Goal: Communication & Community: Connect with others

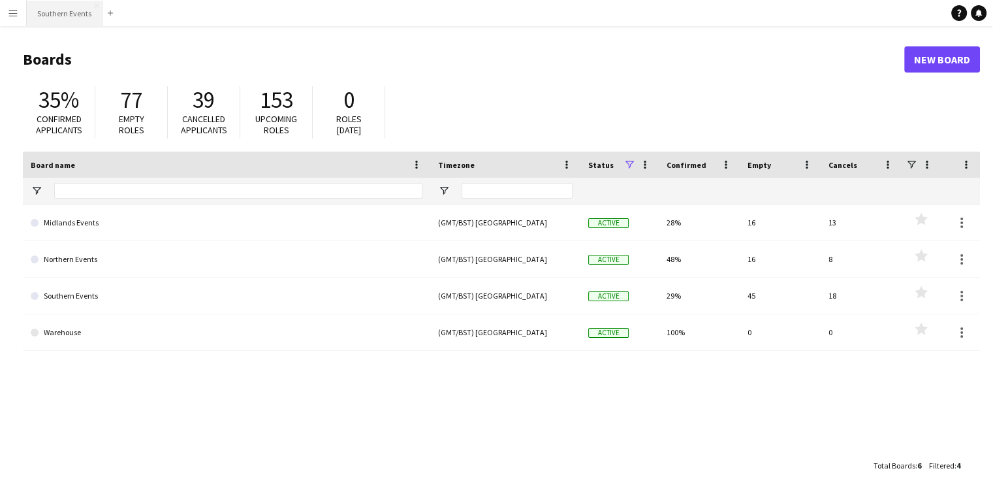
click at [51, 16] on button "Southern Events Close" at bounding box center [65, 13] width 76 height 25
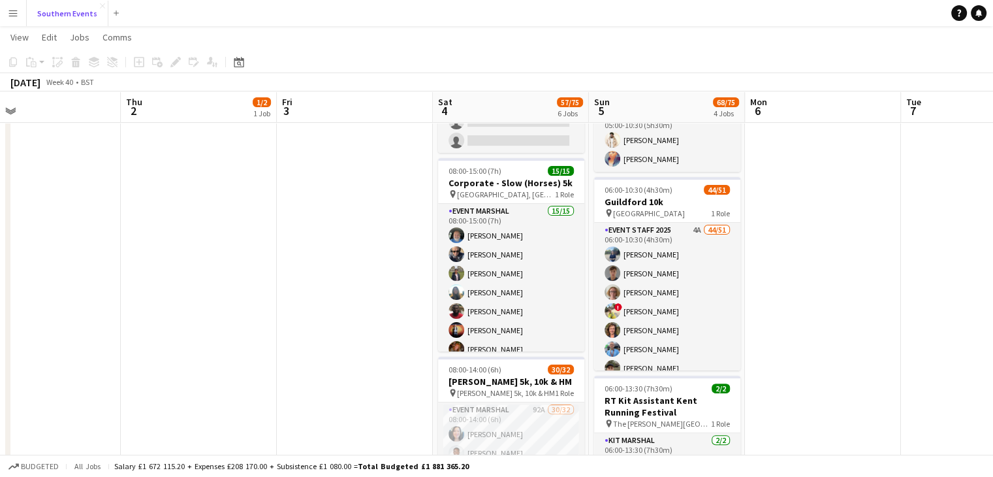
scroll to position [98, 0]
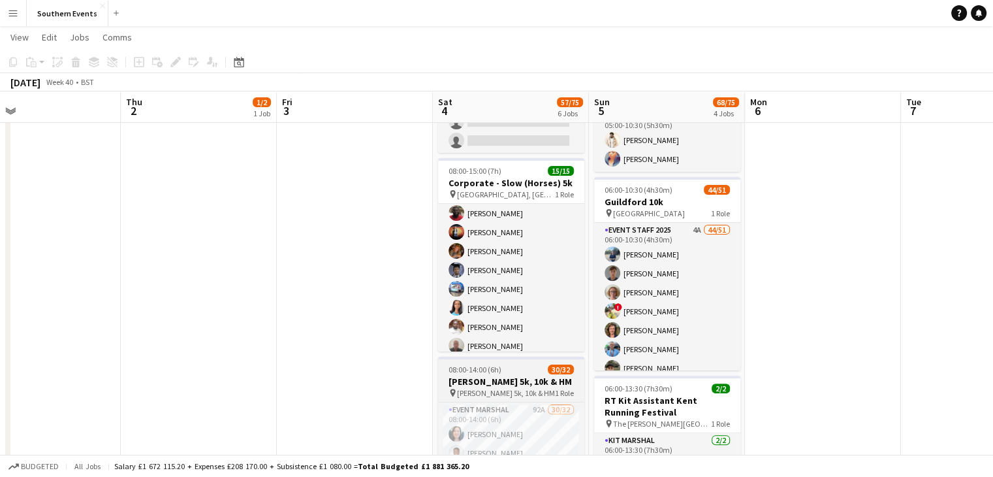
click at [521, 387] on div "pin [PERSON_NAME] 5k, 10k & HM 1 Role" at bounding box center [511, 392] width 146 height 10
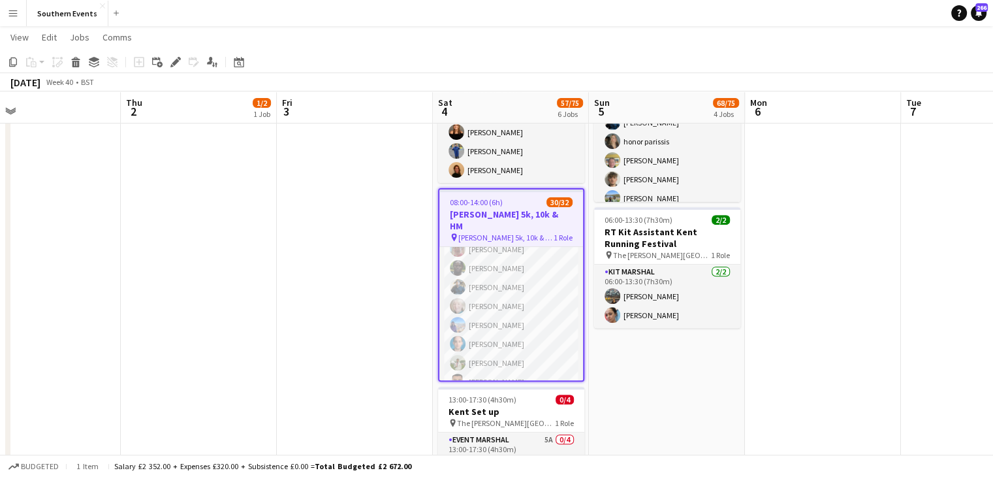
scroll to position [467, 0]
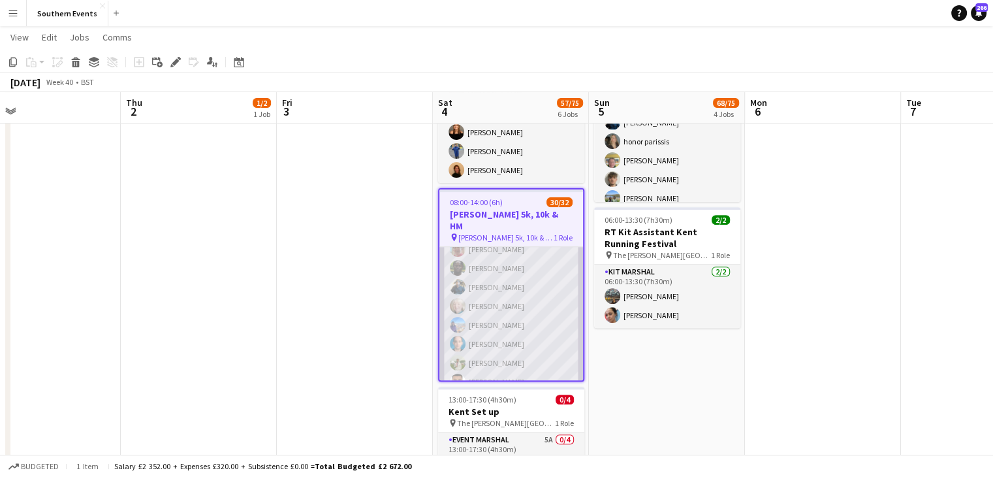
click at [509, 305] on app-card-role "Event Marshal 92A 30/32 08:00-14:00 (6h) [PERSON_NAME] [PERSON_NAME] [PERSON_NA…" at bounding box center [511, 400] width 144 height 639
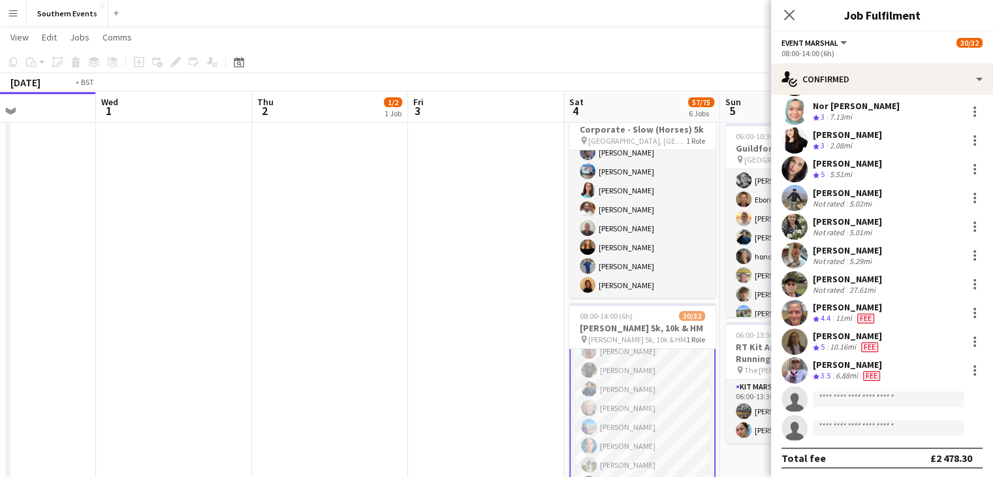
scroll to position [0, 290]
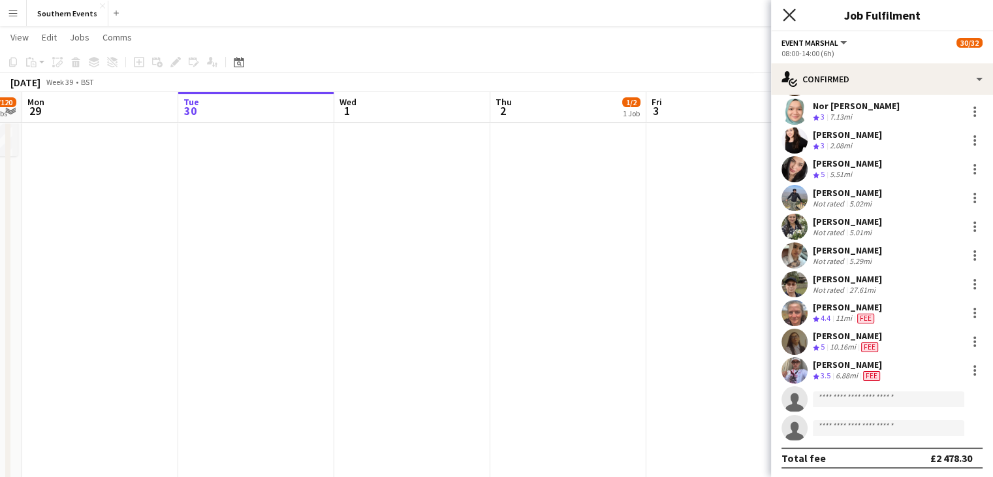
click at [785, 14] on icon "Close pop-in" at bounding box center [789, 14] width 12 height 12
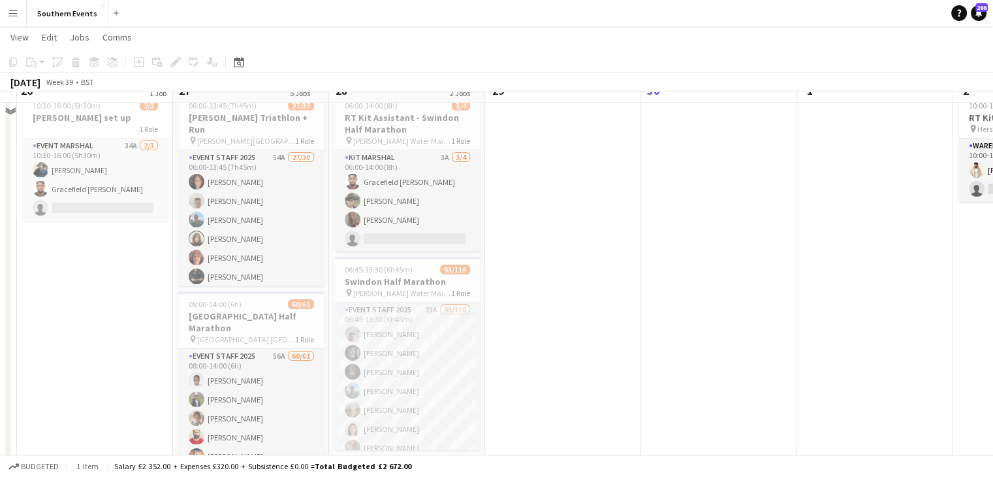
scroll to position [39, 0]
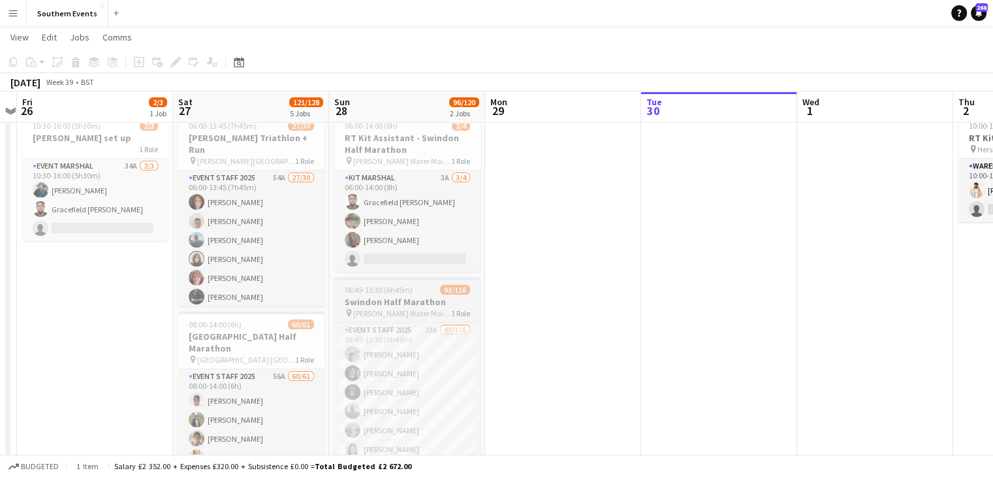
click at [379, 287] on span "06:45-13:30 (6h45m)" at bounding box center [379, 290] width 68 height 10
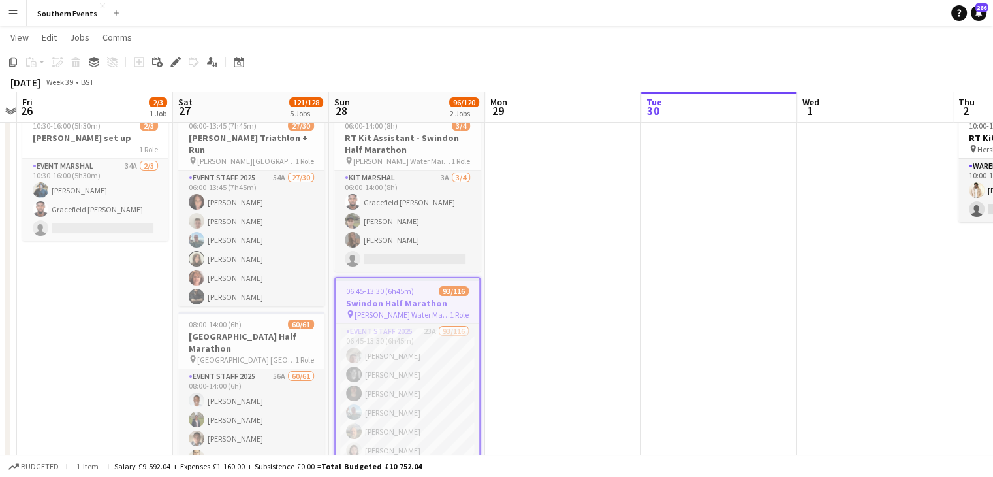
scroll to position [166, 0]
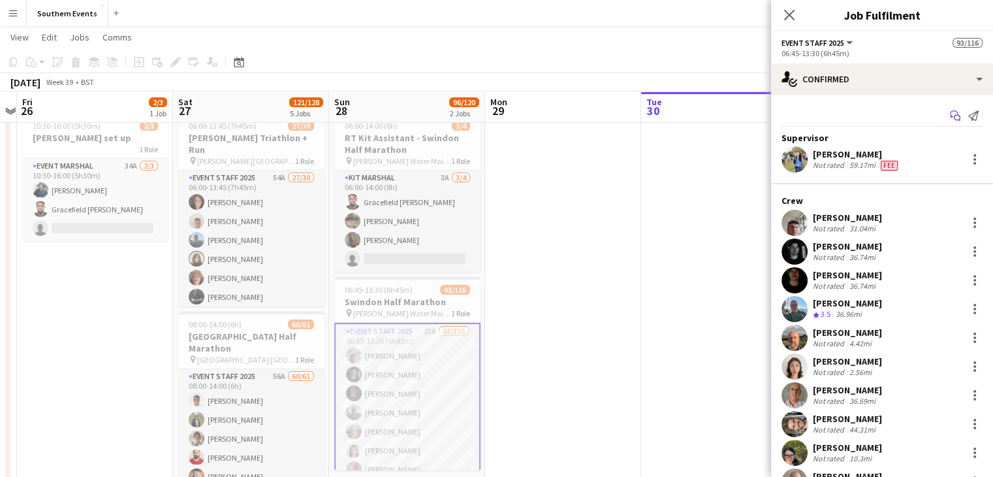
click at [950, 118] on icon "Start chat" at bounding box center [955, 115] width 10 height 10
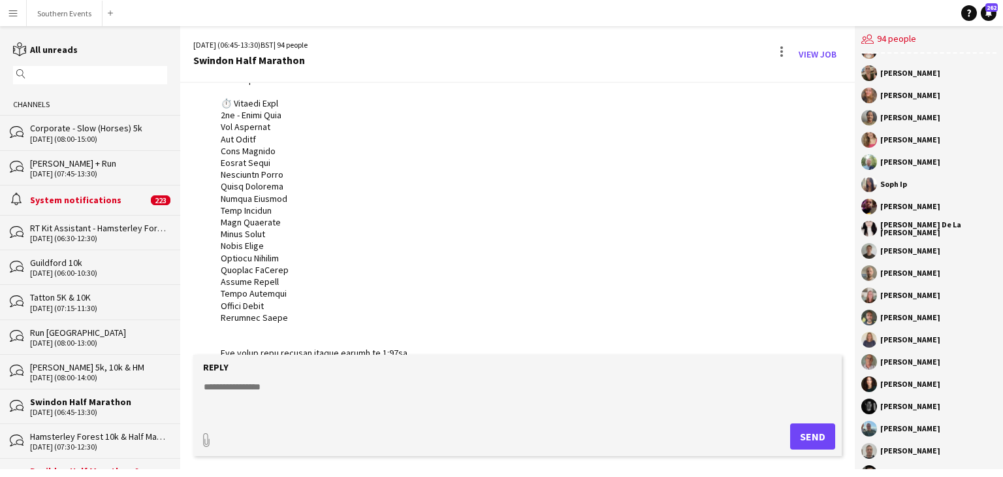
scroll to position [675, 0]
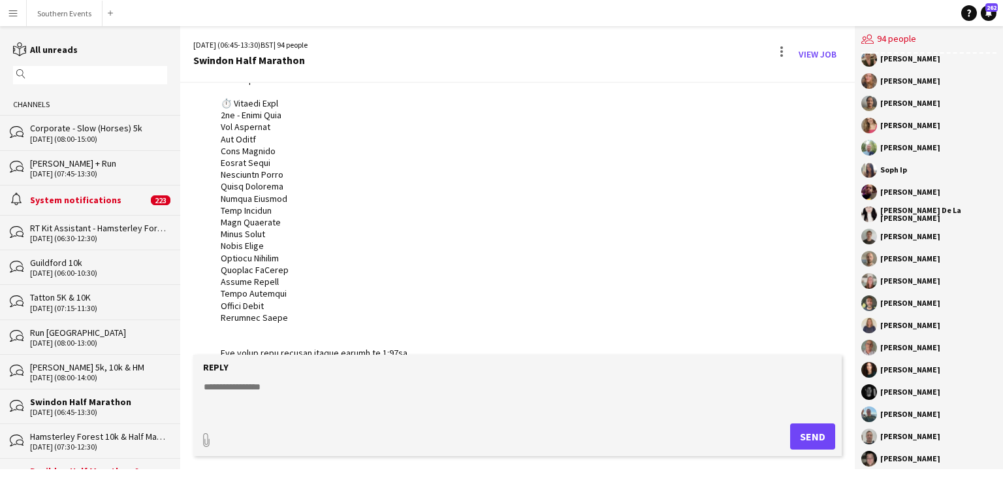
click at [888, 345] on div "[PERSON_NAME]" at bounding box center [910, 347] width 60 height 8
click at [63, 14] on button "Southern Events Close" at bounding box center [65, 13] width 76 height 25
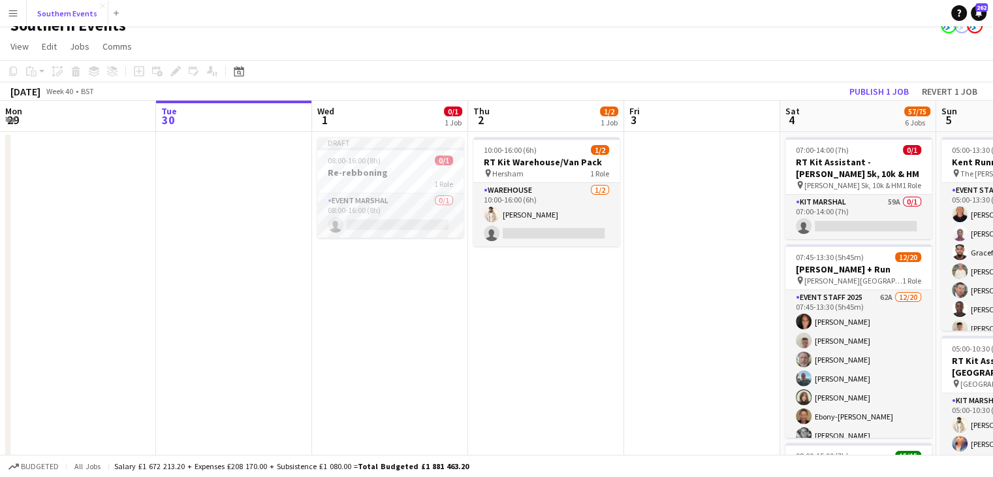
scroll to position [0, 510]
